Goal: Use online tool/utility: Utilize a website feature to perform a specific function

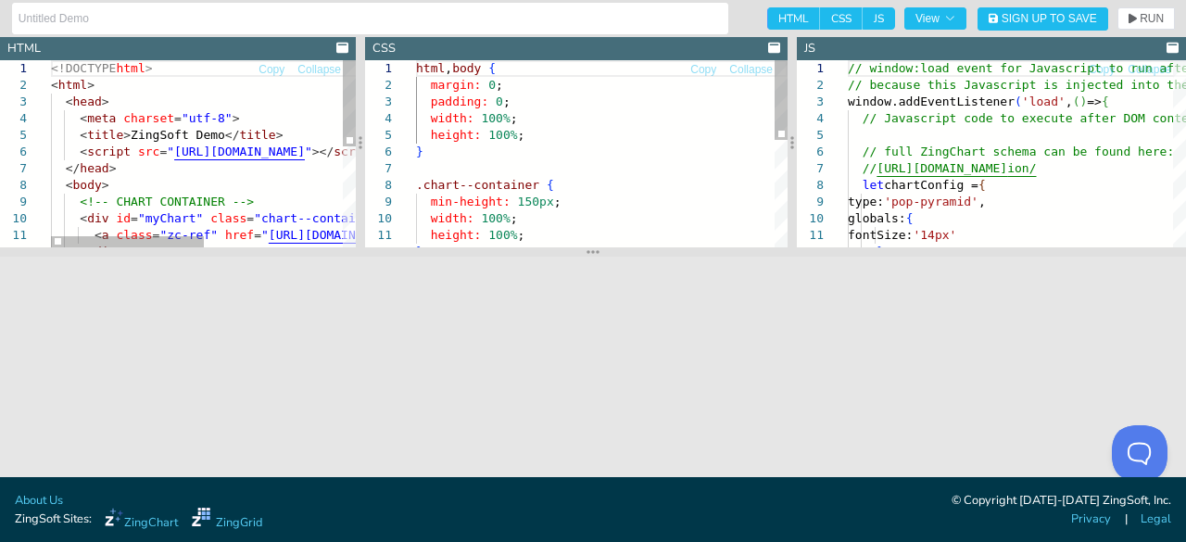
drag, startPoint x: 389, startPoint y: 132, endPoint x: 363, endPoint y: 238, distance: 108.8
click at [363, 238] on div at bounding box center [360, 142] width 9 height 210
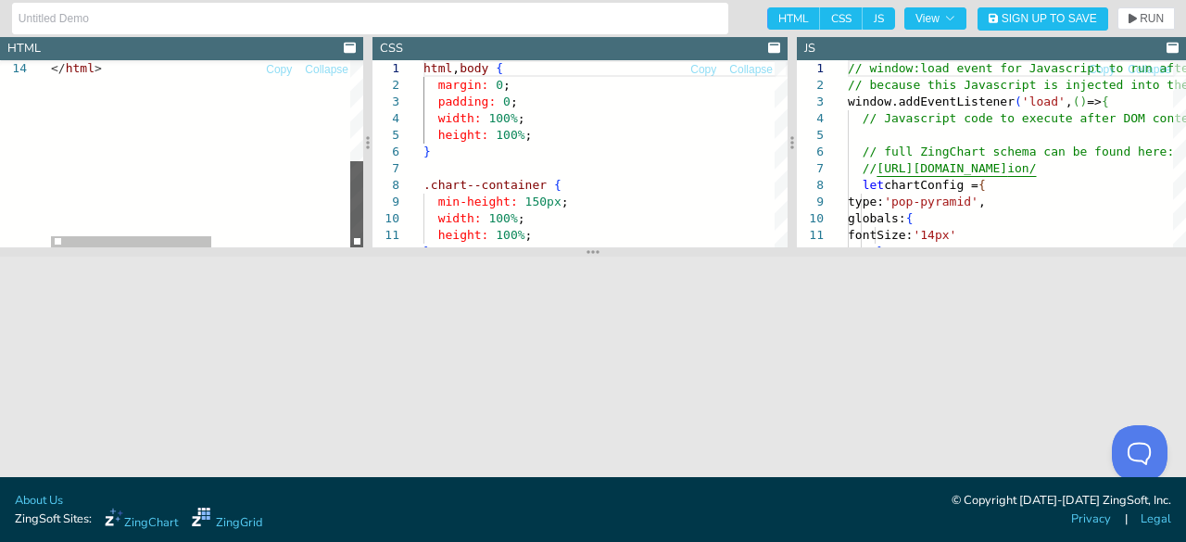
click at [350, 224] on div at bounding box center [356, 204] width 13 height 86
type textarea "<!DOCTYPE html> <html> <head> <meta charset="utf-8"> <title>ZingSoft Demo</titl…"
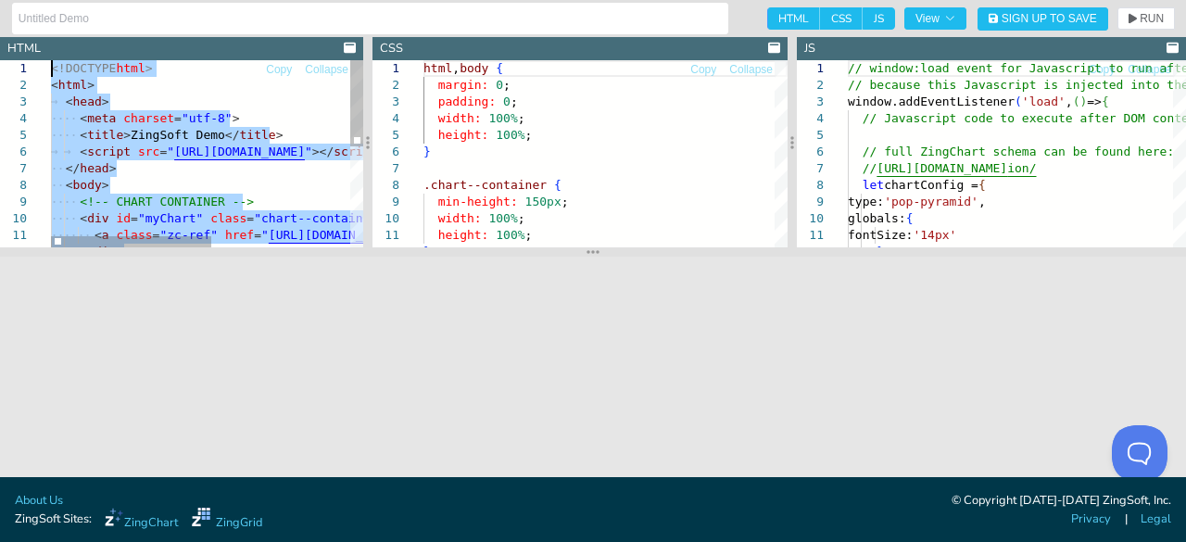
drag, startPoint x: 231, startPoint y: 92, endPoint x: 0, endPoint y: 4, distance: 246.9
click at [51, 60] on div "< a class = "zc-ref" href = " https://www.zingchart.com/ " > Powered by ZingCha…" at bounding box center [342, 262] width 582 height 404
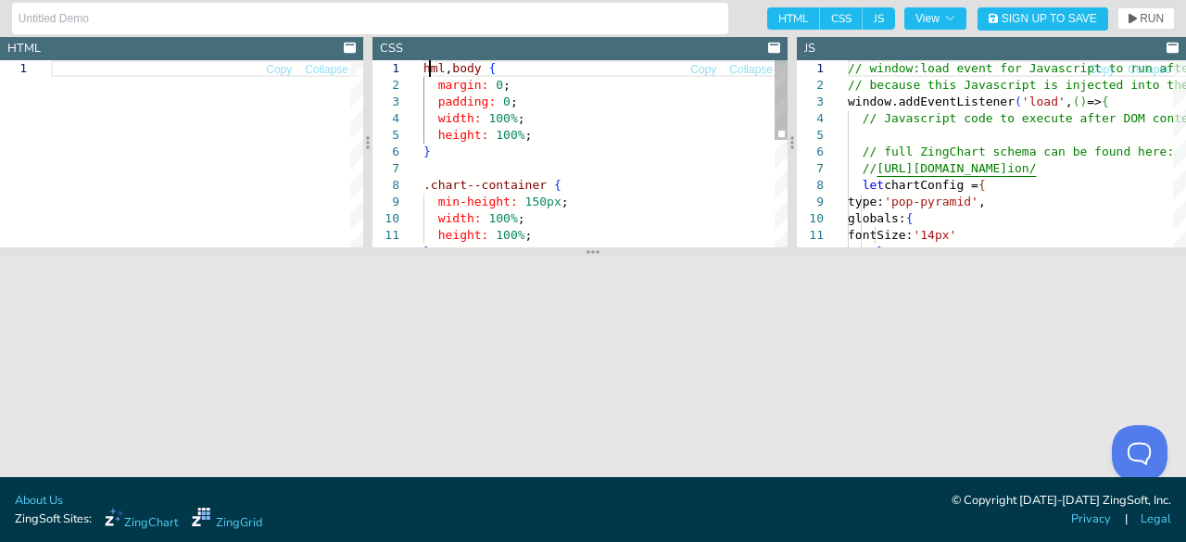
drag, startPoint x: 434, startPoint y: 73, endPoint x: 571, endPoint y: 232, distance: 209.5
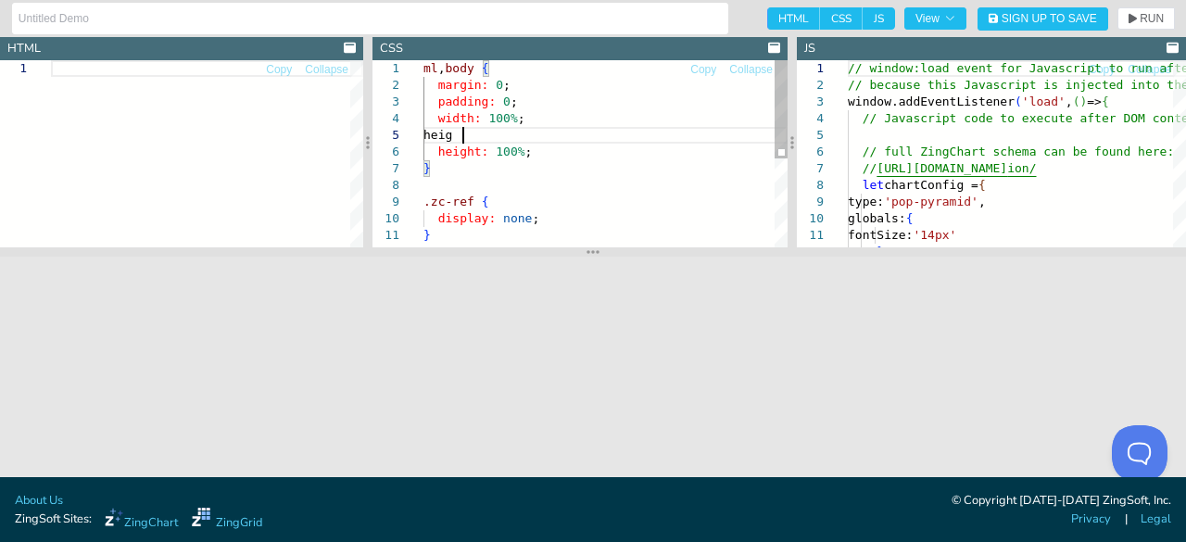
drag, startPoint x: 571, startPoint y: 221, endPoint x: 511, endPoint y: 132, distance: 106.9
type textarea "}"
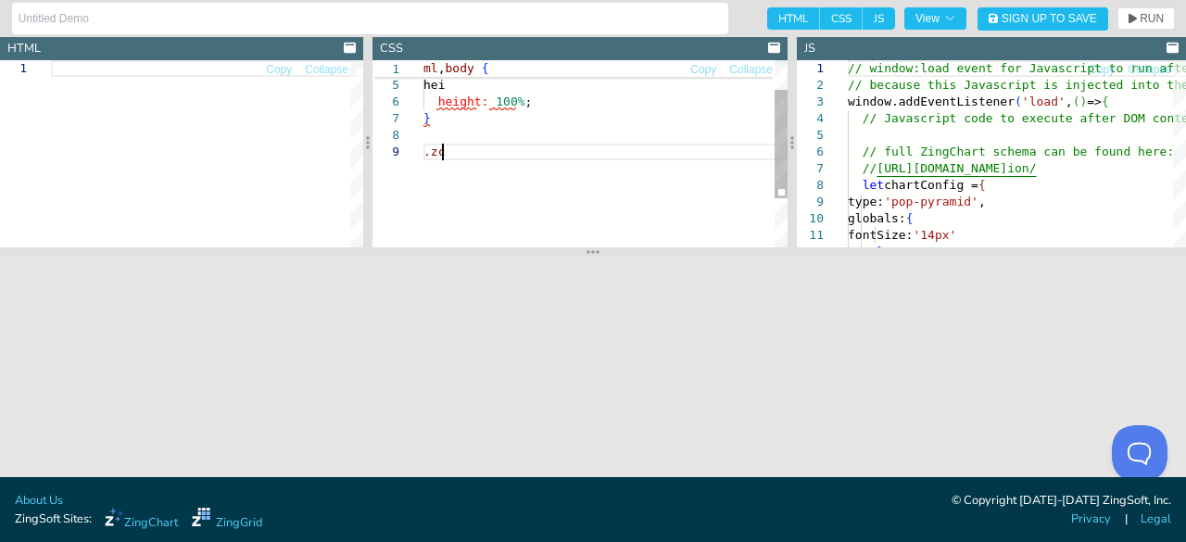
drag, startPoint x: 543, startPoint y: 230, endPoint x: 458, endPoint y: 99, distance: 156.0
type textarea "ml, body { margin: 0; padding: 0; width: 100%"
drag, startPoint x: 503, startPoint y: 166, endPoint x: 484, endPoint y: 135, distance: 36.2
click at [484, 135] on div "width: 100% padding: 0 ; margin: 0 ; ml , body {" at bounding box center [605, 178] width 364 height 237
